Goal: Task Accomplishment & Management: Manage account settings

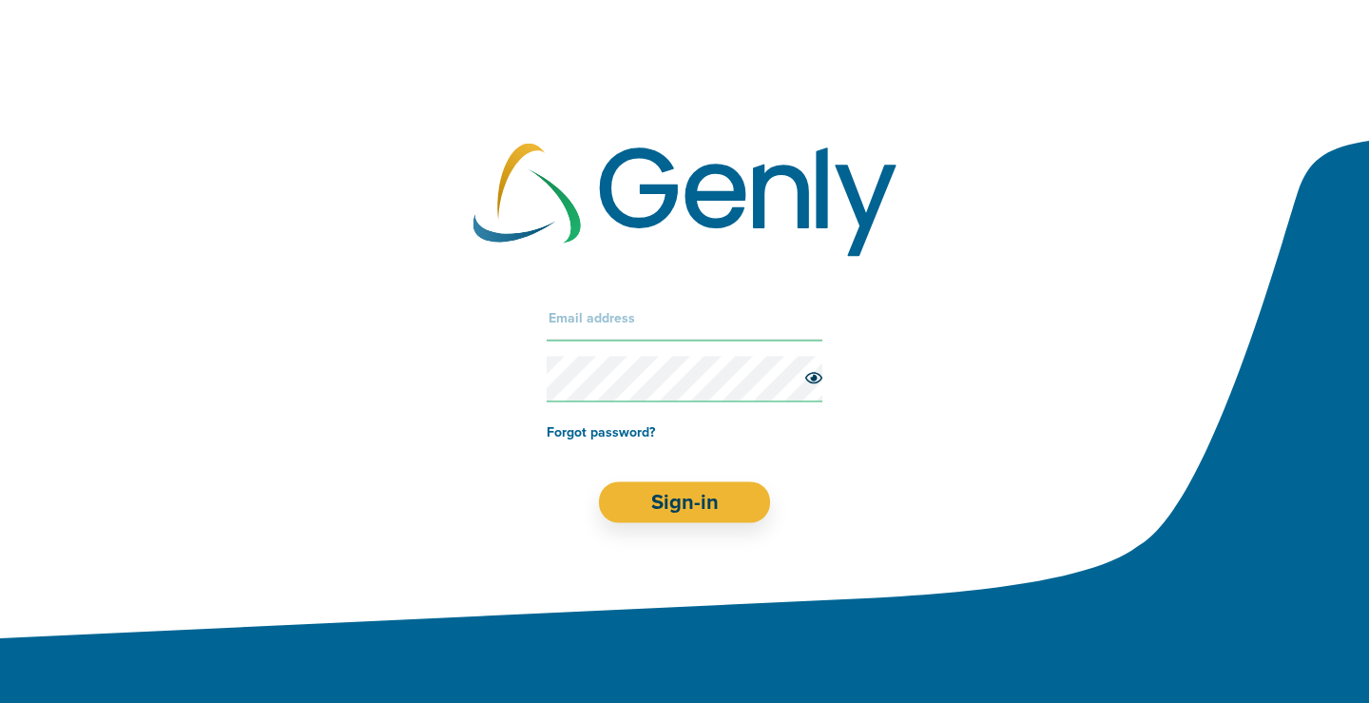
click at [568, 316] on input "text" at bounding box center [685, 318] width 276 height 46
click at [599, 319] on input "text" at bounding box center [685, 318] width 276 height 46
type input "I"
click at [555, 316] on input "iPGM-2471@moe-dl.edu.my" at bounding box center [685, 318] width 276 height 46
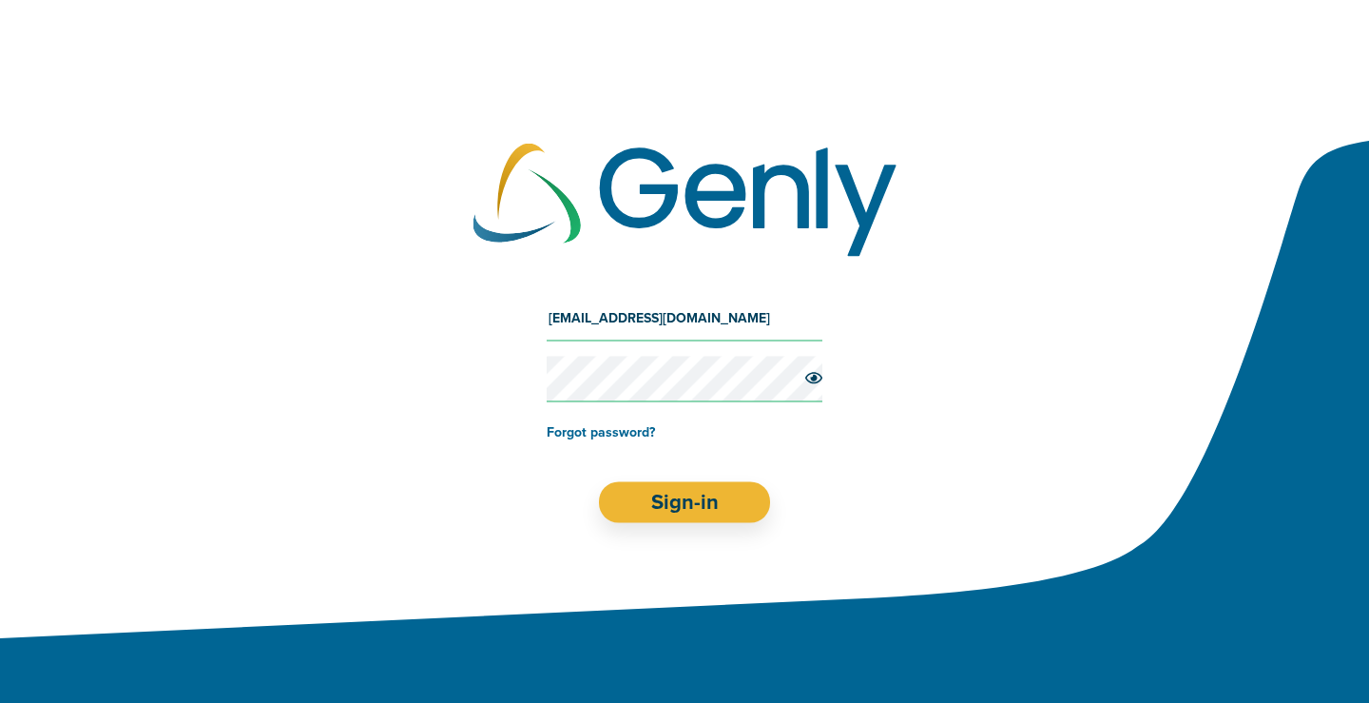
click at [817, 377] on icon at bounding box center [813, 377] width 17 height 11
click at [554, 315] on input "Ipgm-2471@moe-dl.edu.my" at bounding box center [685, 318] width 276 height 46
click at [685, 493] on button "Sign-in" at bounding box center [685, 501] width 172 height 41
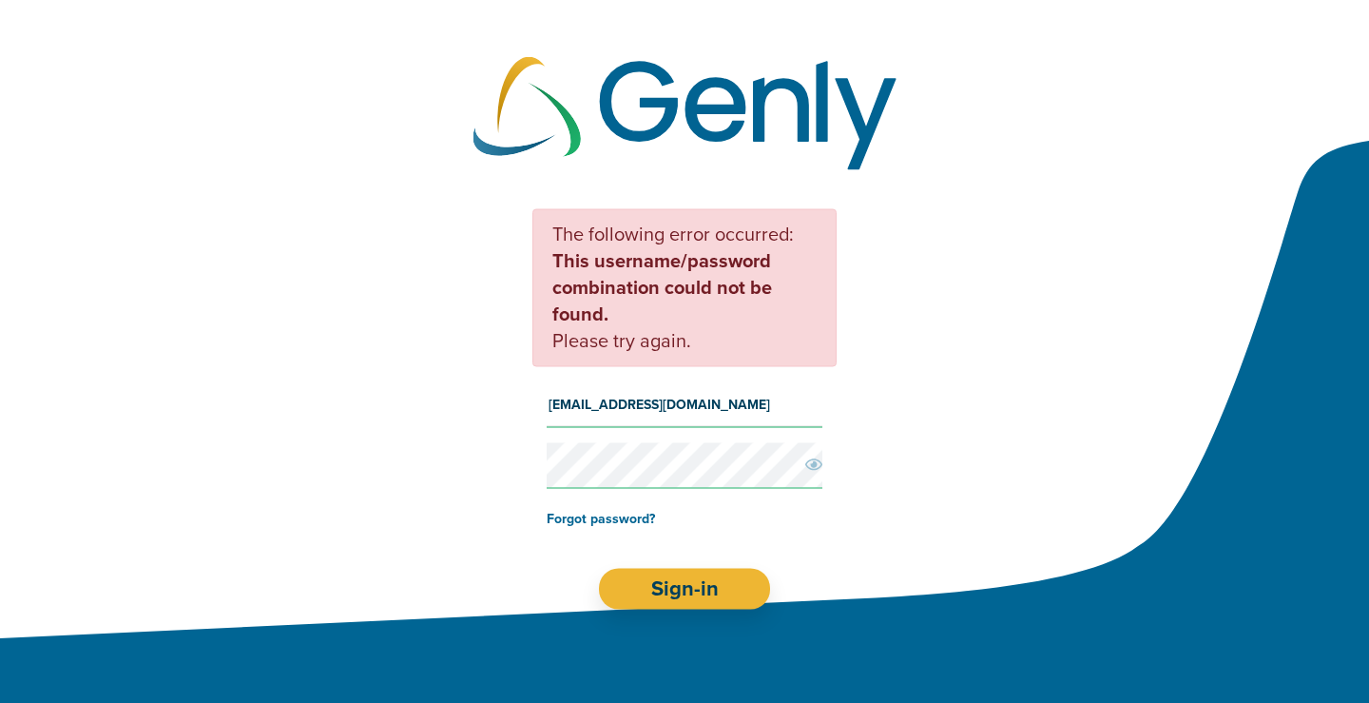
click at [599, 400] on input "ipgm-2471@moe-dl.edu.my" at bounding box center [685, 404] width 276 height 46
type input "ipgm-2741@moe-dl.edu.my"
click at [703, 581] on button "Sign-in" at bounding box center [685, 588] width 172 height 41
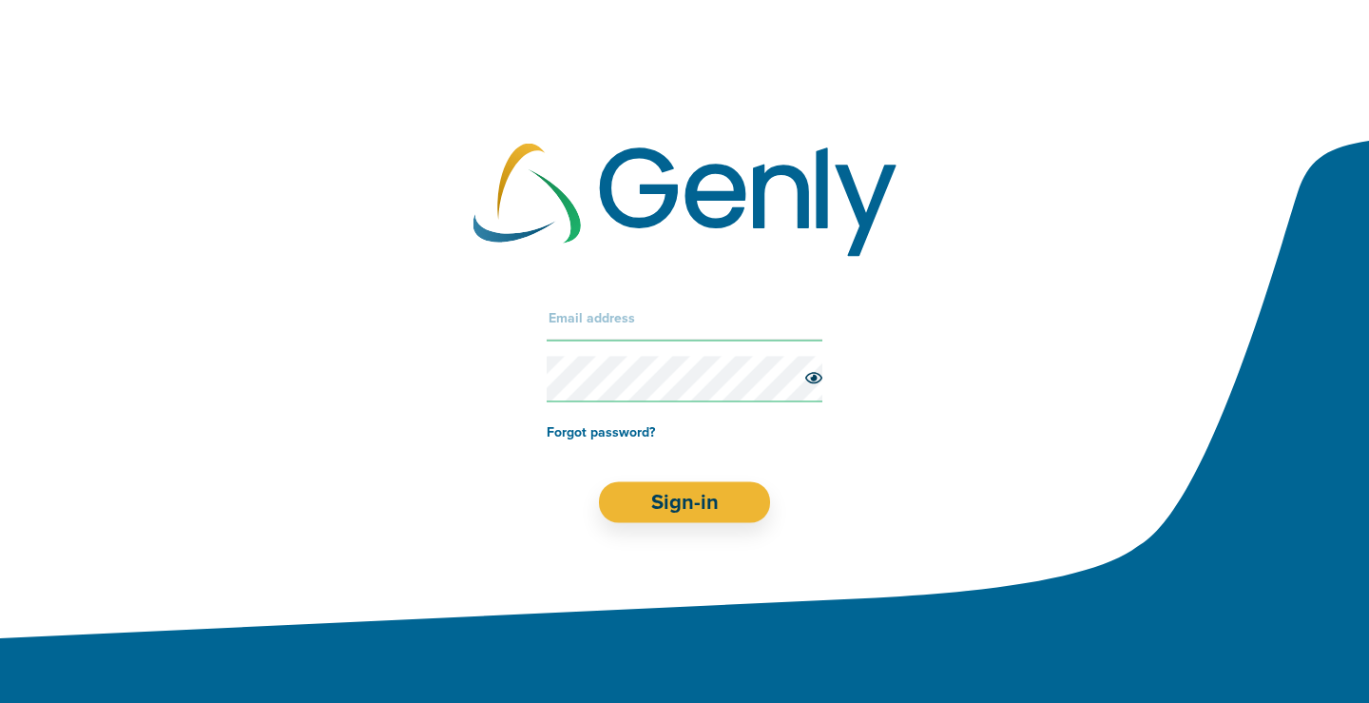
click at [585, 318] on input "text" at bounding box center [685, 318] width 276 height 46
type input "[EMAIL_ADDRESS][DOMAIN_NAME]"
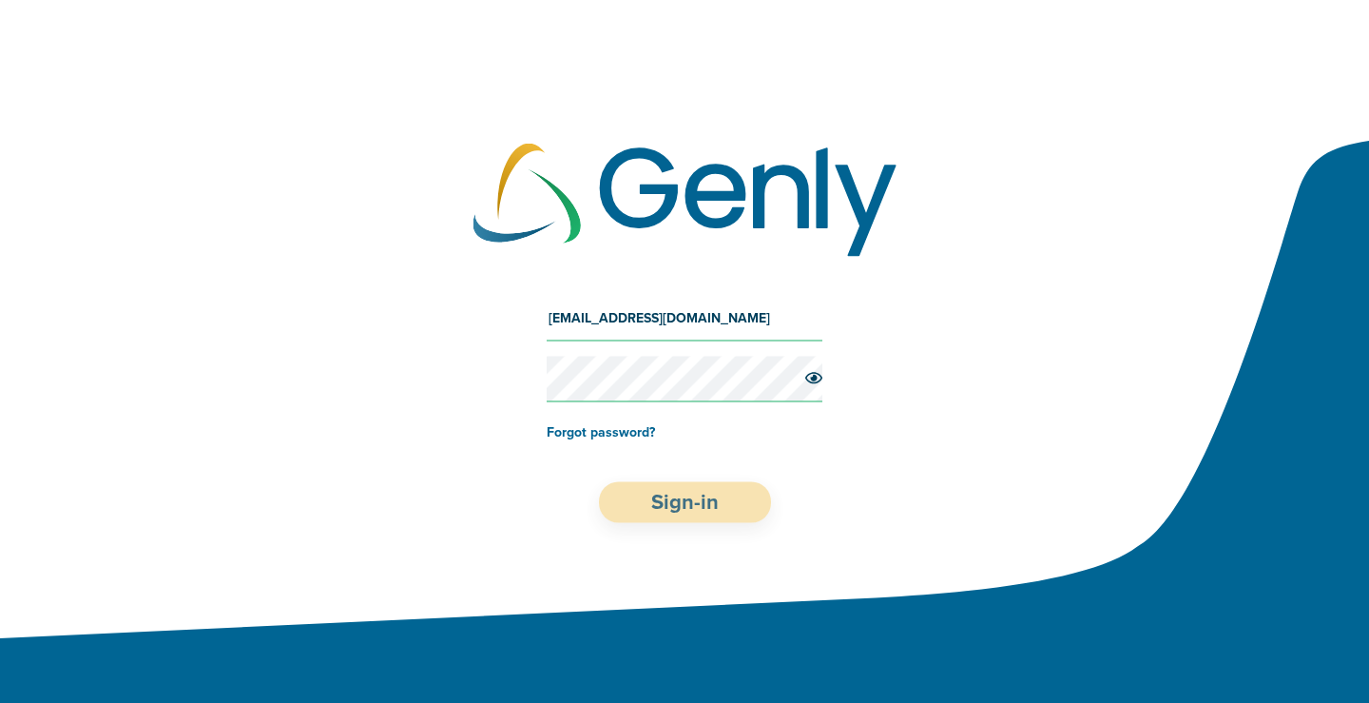
click at [676, 500] on button "Sign-in" at bounding box center [685, 501] width 172 height 41
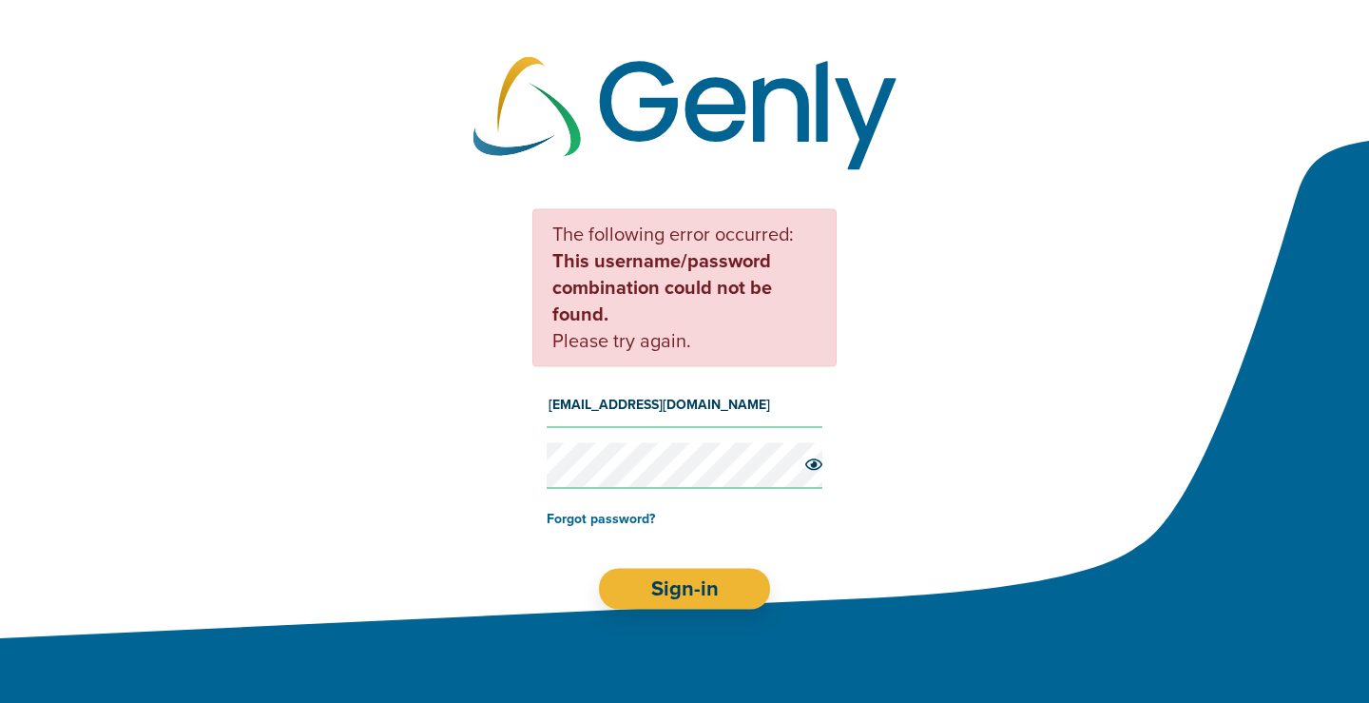
click at [815, 462] on icon at bounding box center [813, 463] width 17 height 11
click at [668, 589] on button "Sign-in" at bounding box center [685, 588] width 172 height 41
click at [697, 590] on button "Sign-in" at bounding box center [685, 588] width 172 height 41
